Goal: Communication & Community: Answer question/provide support

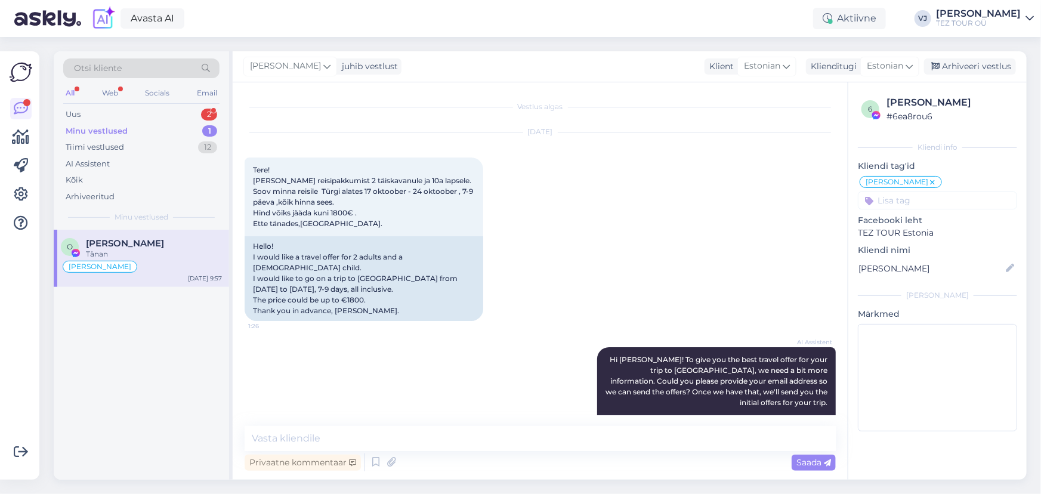
scroll to position [416, 0]
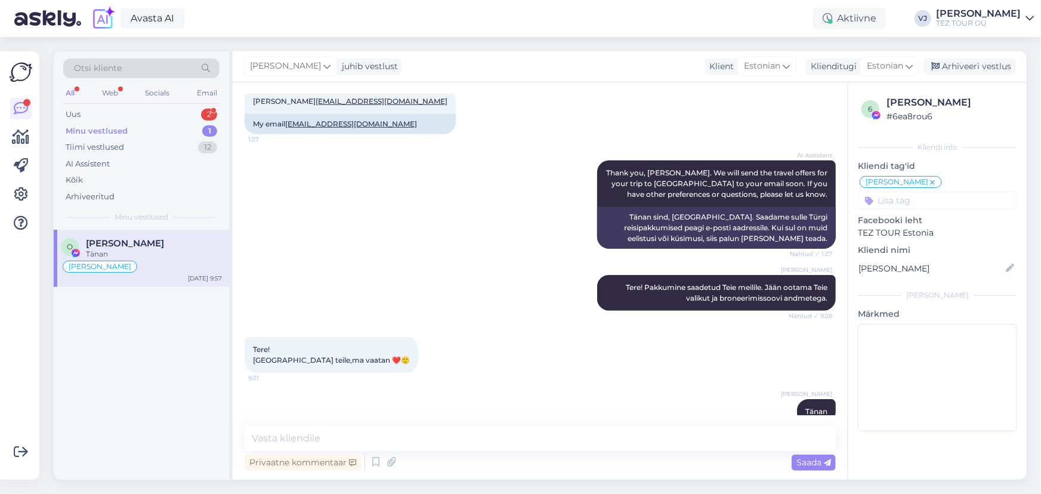
click at [400, 237] on div "AI Assistent Thank you, Oksana. We will send the travel offers for your trip to…" at bounding box center [540, 204] width 591 height 115
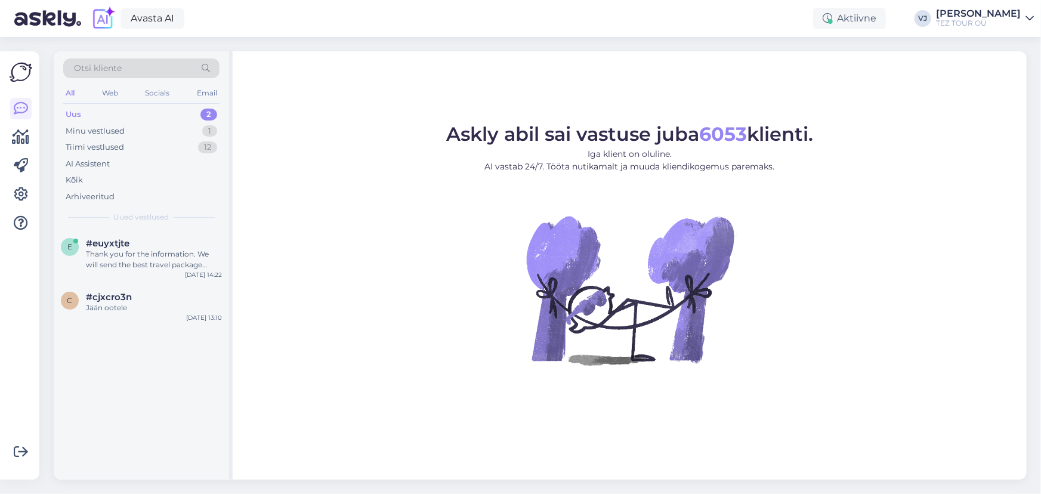
click at [150, 114] on div "Uus 2" at bounding box center [141, 114] width 156 height 17
click at [190, 245] on div "#euyxtjte" at bounding box center [154, 243] width 136 height 11
click at [153, 131] on div "Minu vestlused 1" at bounding box center [141, 131] width 156 height 17
click at [171, 131] on div "Minu vestlused 1" at bounding box center [141, 131] width 156 height 17
